Goal: Transaction & Acquisition: Purchase product/service

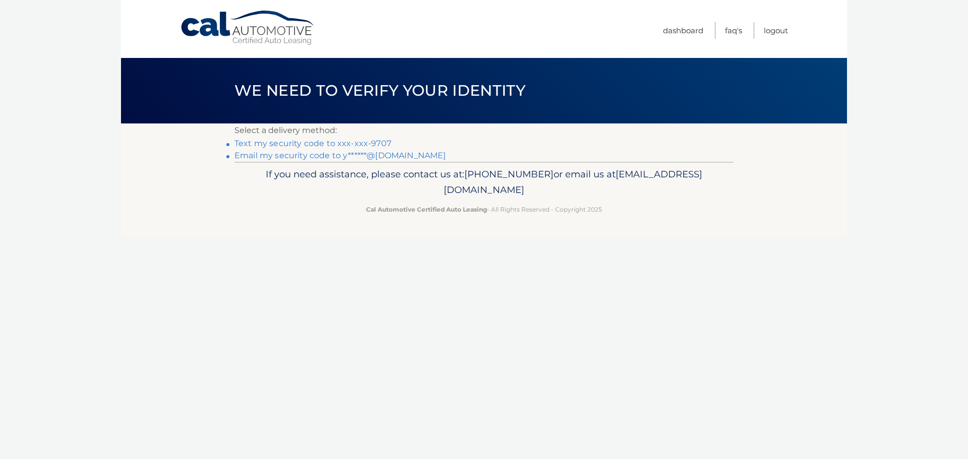
click at [321, 143] on link "Text my security code to xxx-xxx-9707" at bounding box center [312, 144] width 157 height 10
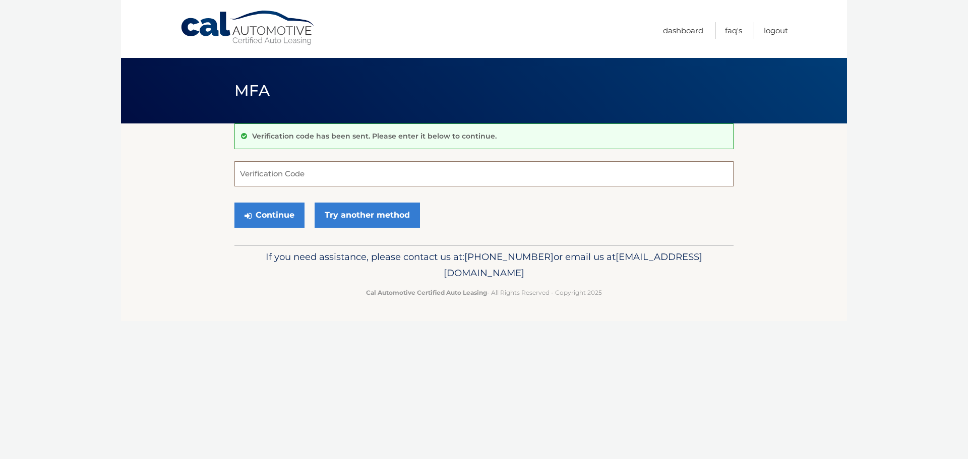
click at [284, 176] on input "Verification Code" at bounding box center [483, 173] width 499 height 25
type input "164627"
click at [264, 213] on button "Continue" at bounding box center [269, 215] width 70 height 25
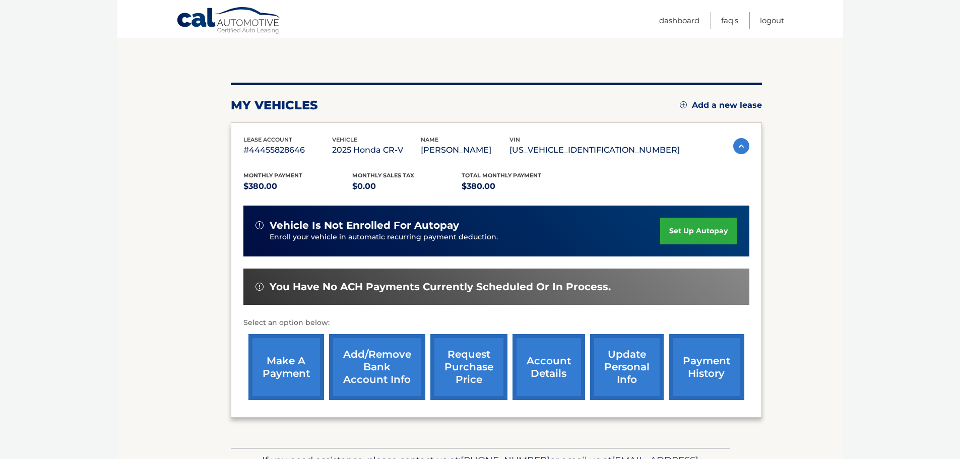
scroll to position [152, 0]
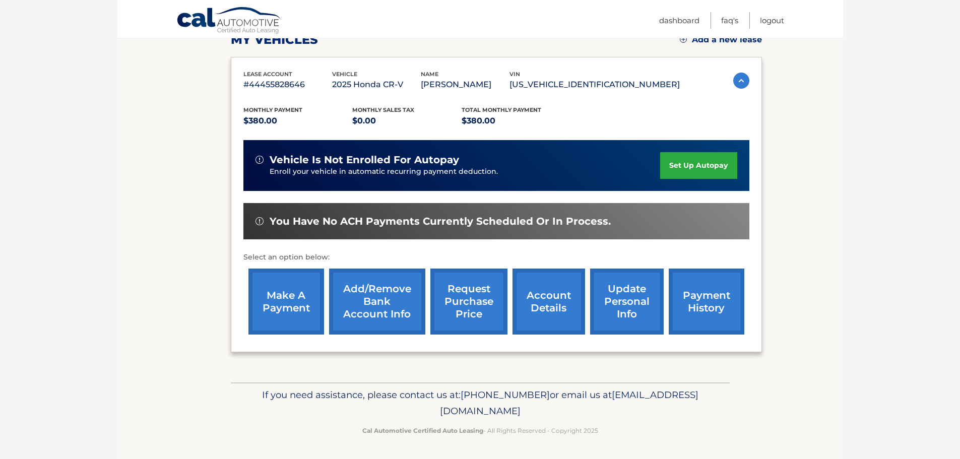
click at [277, 300] on link "make a payment" at bounding box center [286, 302] width 76 height 66
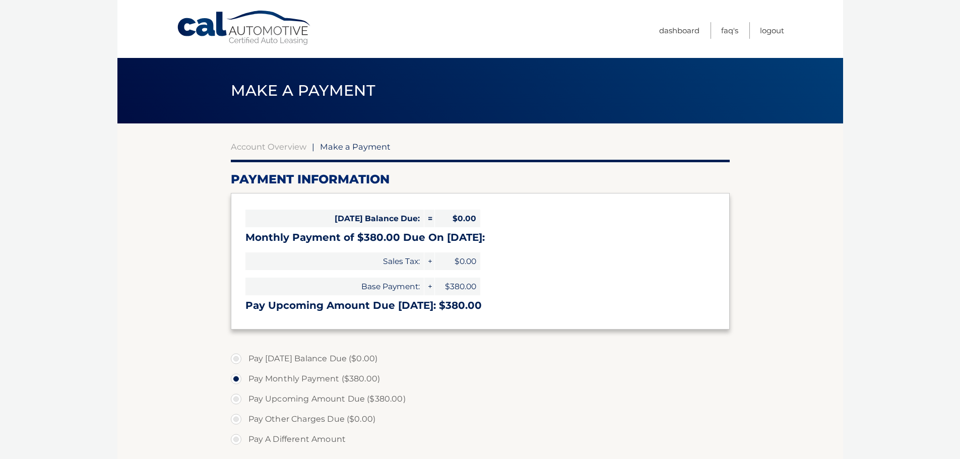
select select "MDM0ZDE0N2YtOWI5MC00YjYyLThiOGMtZGMzZWUzYzJhMDI0"
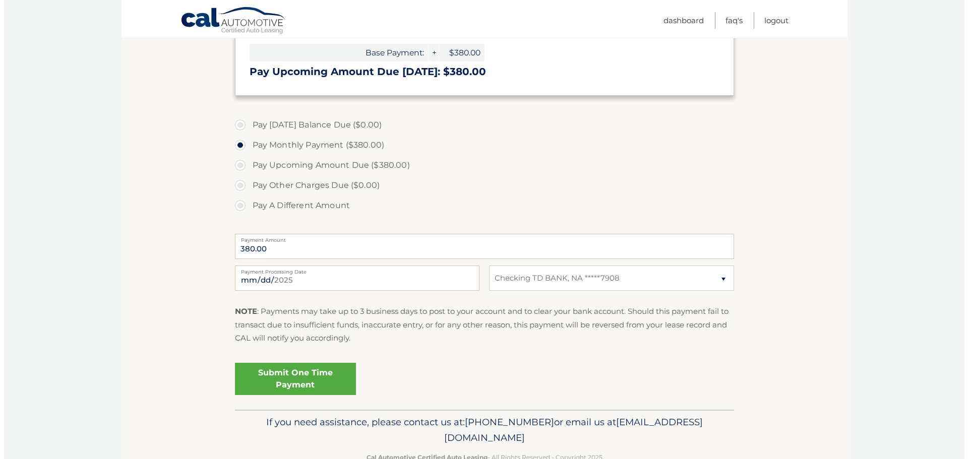
scroll to position [252, 0]
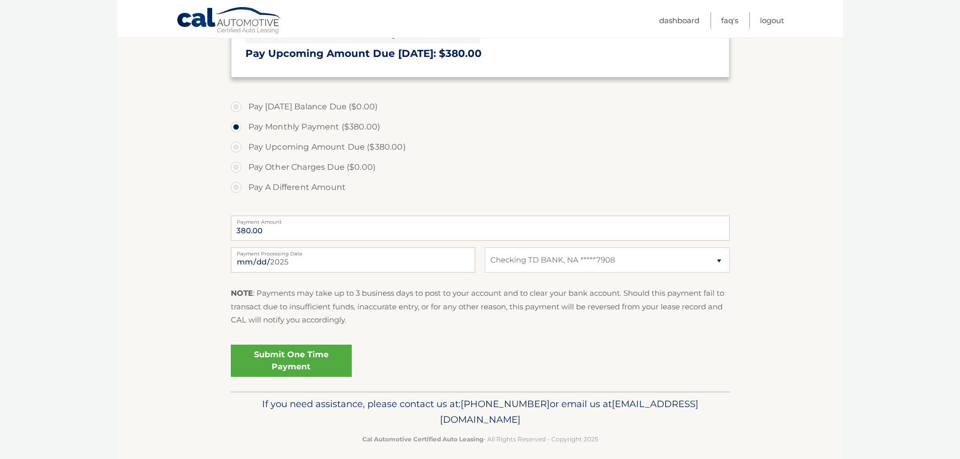
click at [288, 355] on link "Submit One Time Payment" at bounding box center [291, 361] width 121 height 32
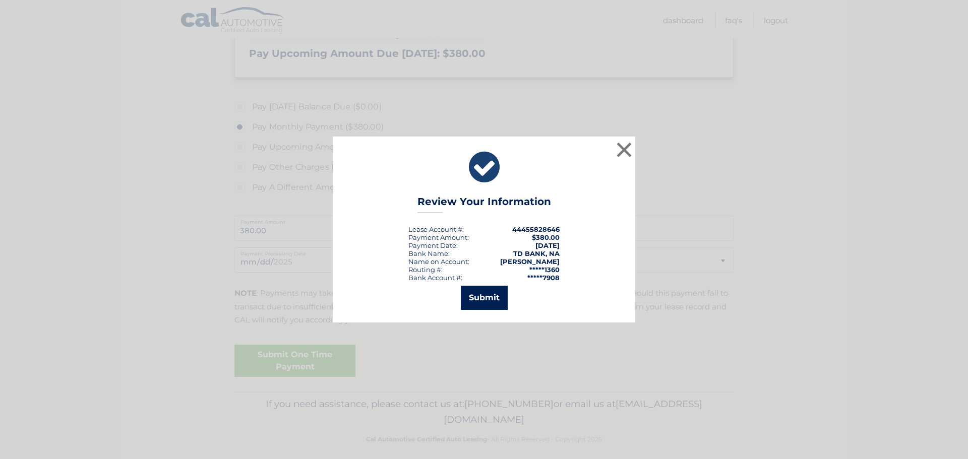
click at [481, 297] on button "Submit" at bounding box center [484, 298] width 47 height 24
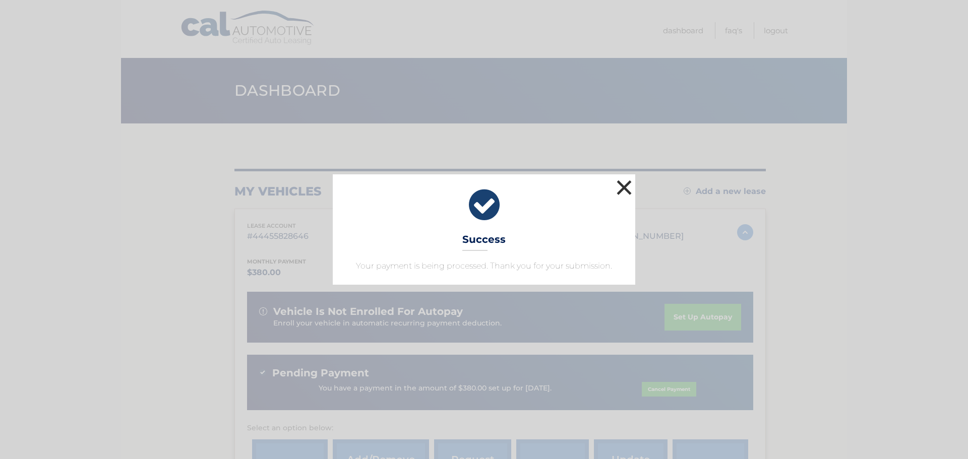
click at [626, 182] on button "×" at bounding box center [624, 187] width 20 height 20
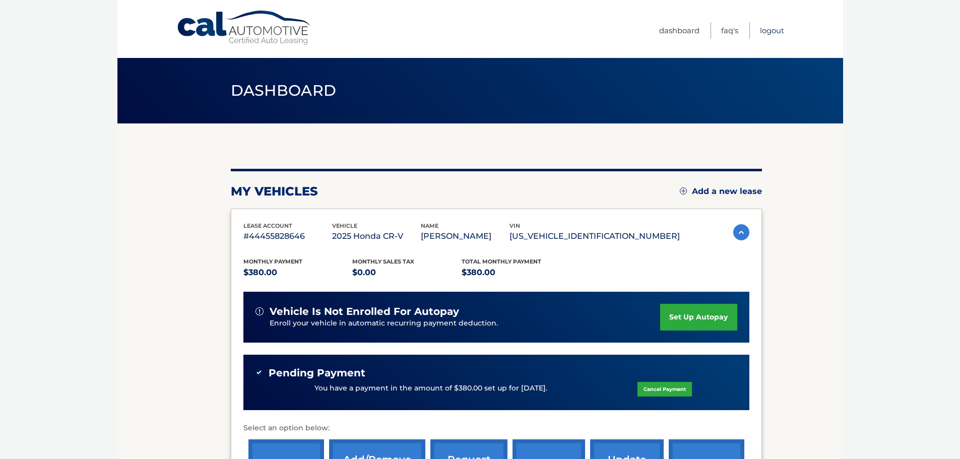
click at [765, 29] on link "Logout" at bounding box center [772, 30] width 24 height 17
